Goal: Task Accomplishment & Management: Manage account settings

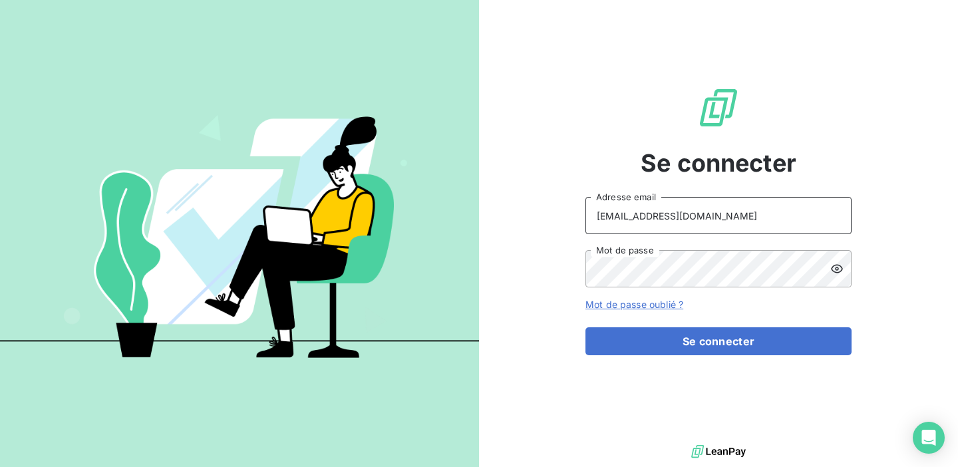
click at [710, 217] on input "[EMAIL_ADDRESS][DOMAIN_NAME]" at bounding box center [718, 215] width 266 height 37
drag, startPoint x: 748, startPoint y: 220, endPoint x: 531, endPoint y: 190, distance: 219.6
click at [531, 190] on div "Se connecter [EMAIL_ADDRESS][DOMAIN_NAME] Adresse email Mot de passe Mot de pas…" at bounding box center [718, 221] width 479 height 442
type input "admin@girardsudron"
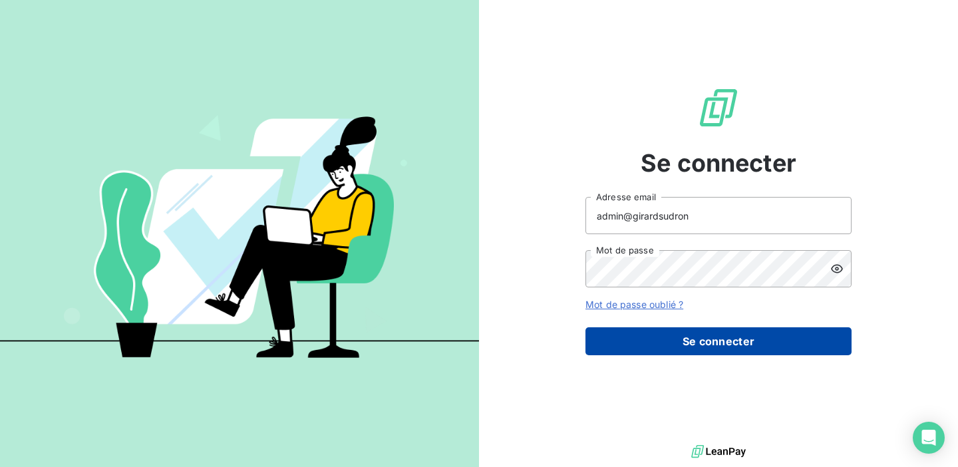
click at [624, 343] on button "Se connecter" at bounding box center [718, 341] width 266 height 28
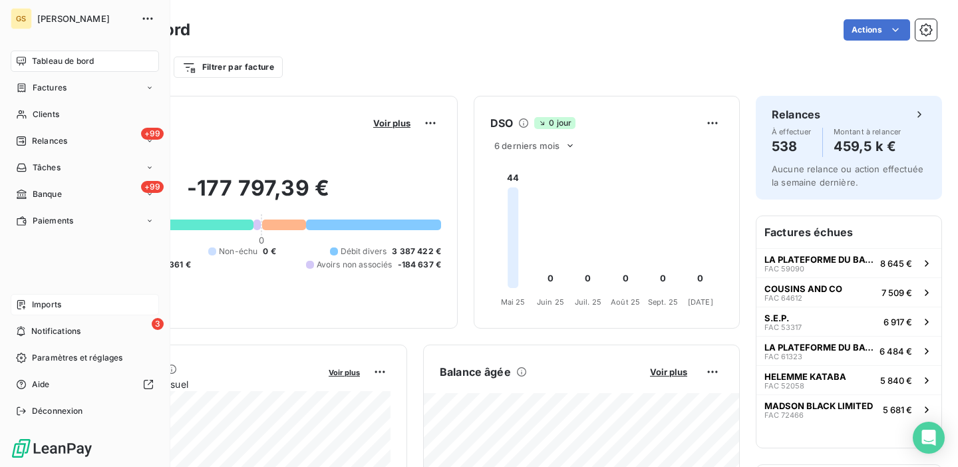
click at [47, 305] on span "Imports" at bounding box center [46, 305] width 29 height 12
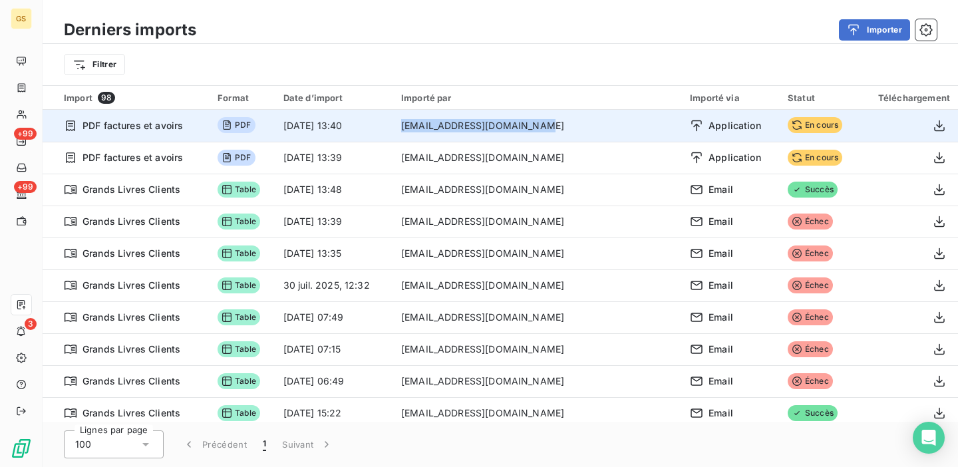
drag, startPoint x: 595, startPoint y: 128, endPoint x: 453, endPoint y: 129, distance: 142.3
click at [453, 129] on td "[EMAIL_ADDRESS][DOMAIN_NAME]" at bounding box center [537, 126] width 289 height 32
copy td "[EMAIL_ADDRESS][DOMAIN_NAME]"
drag, startPoint x: 598, startPoint y: 132, endPoint x: 462, endPoint y: 118, distance: 136.3
click at [462, 118] on td "[EMAIL_ADDRESS][DOMAIN_NAME]" at bounding box center [537, 126] width 289 height 32
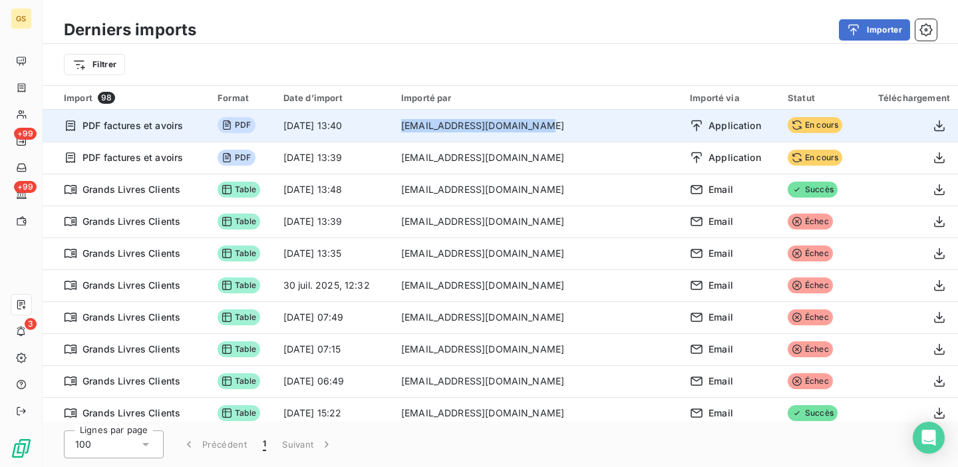
copy td "[EMAIL_ADDRESS][DOMAIN_NAME]"
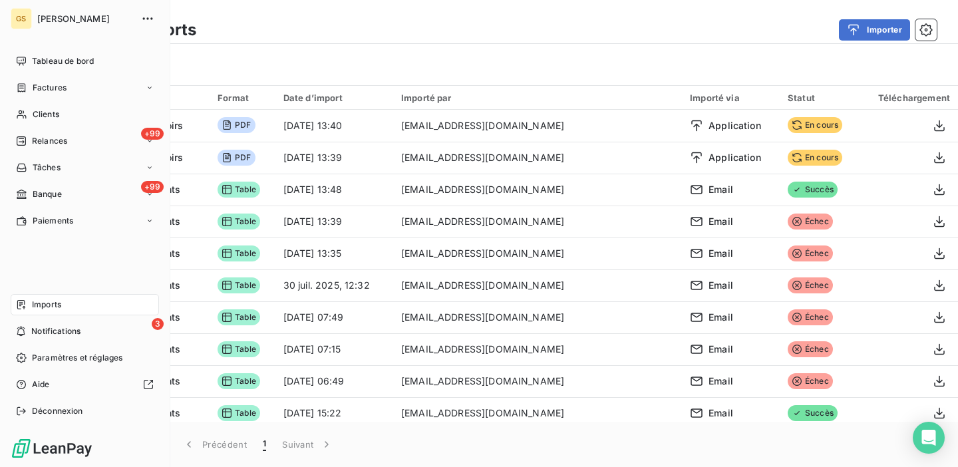
click at [57, 11] on div "[PERSON_NAME]" at bounding box center [97, 18] width 121 height 21
click at [51, 412] on span "Déconnexion" at bounding box center [57, 411] width 51 height 12
